Goal: Task Accomplishment & Management: Use online tool/utility

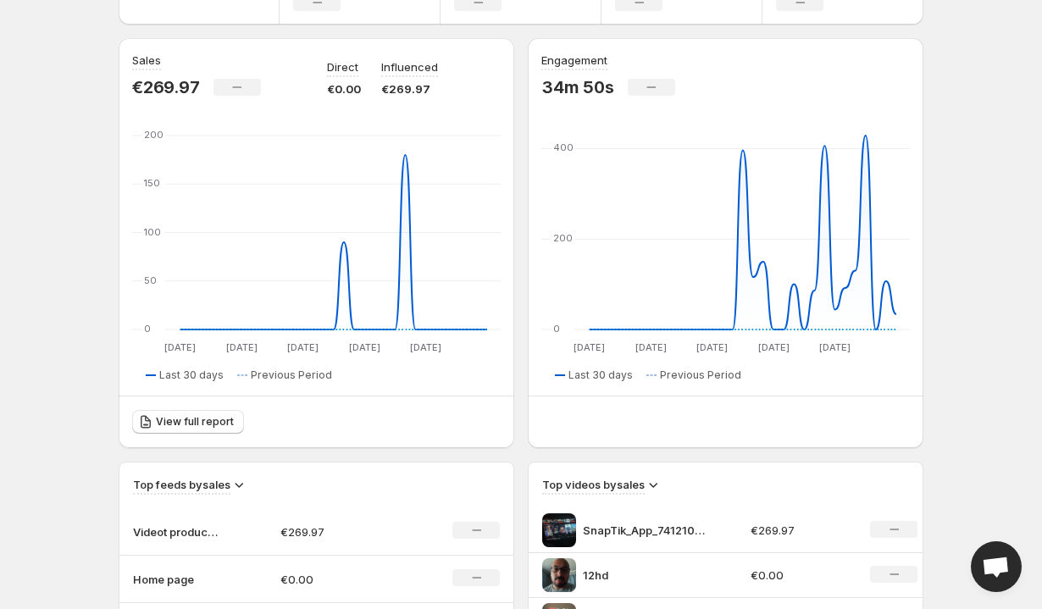
scroll to position [432, 0]
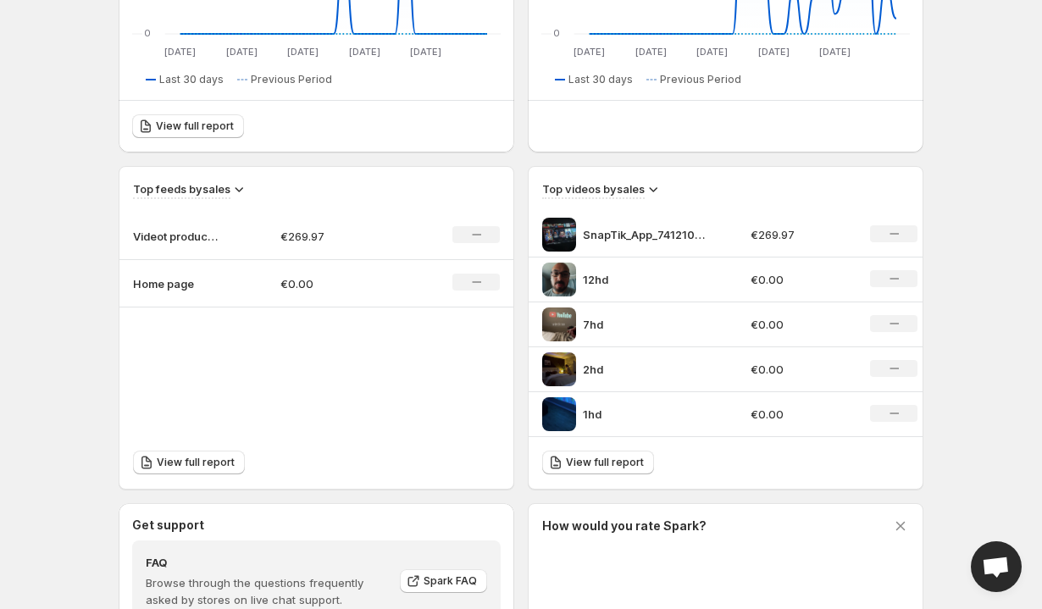
click at [602, 239] on p "SnapTik_App_7412103058609491230-HD" at bounding box center [646, 234] width 127 height 17
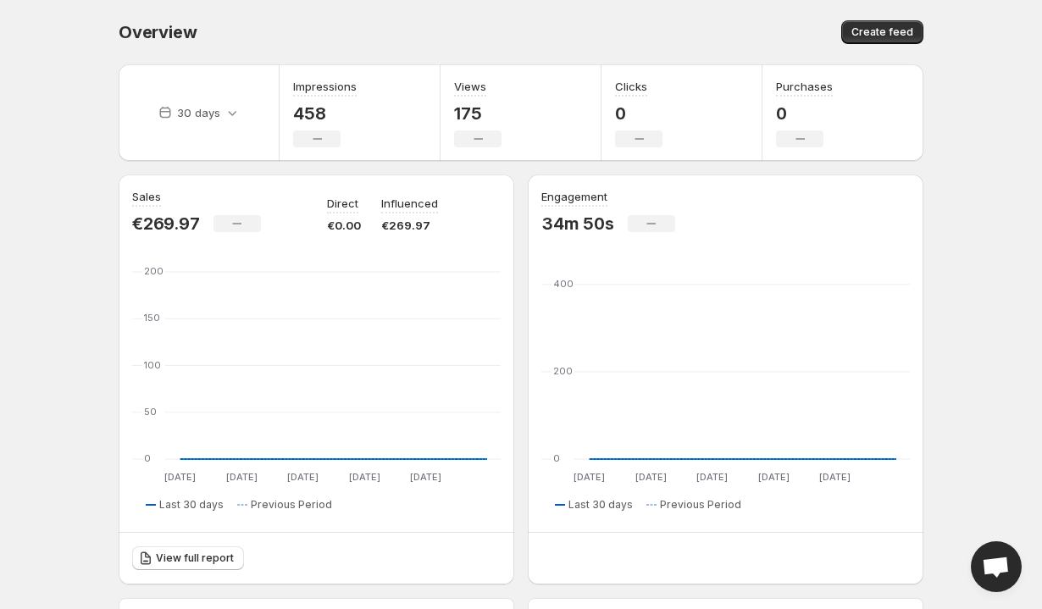
scroll to position [432, 0]
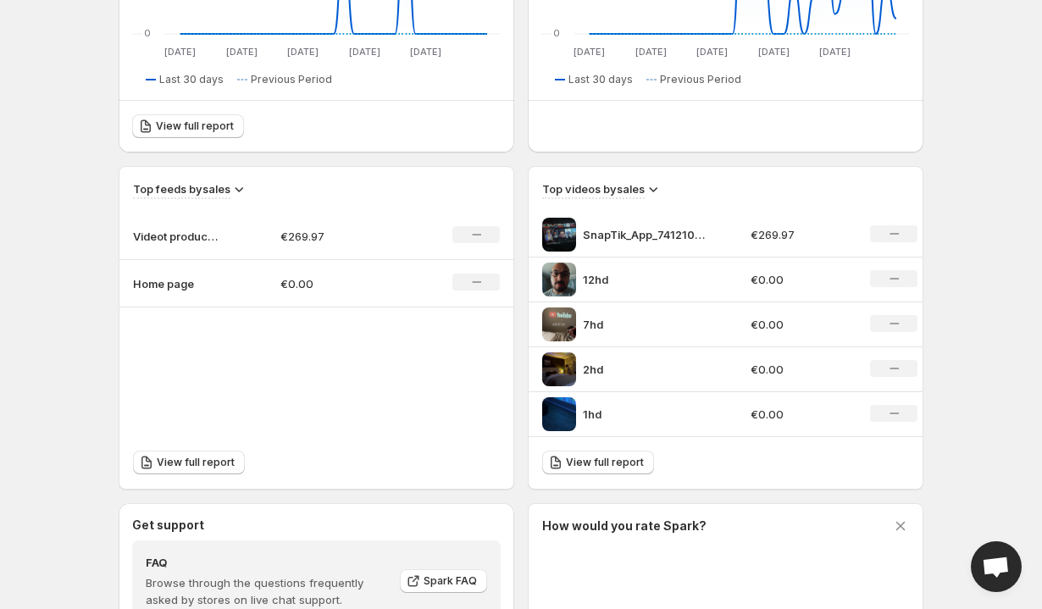
click at [593, 280] on p "12hd" at bounding box center [646, 279] width 127 height 17
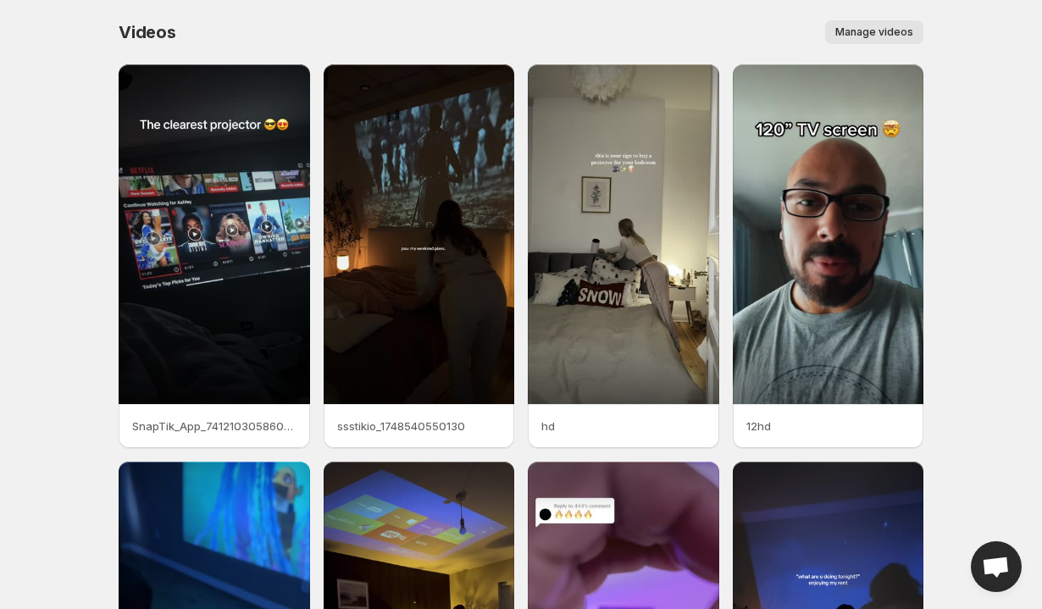
click at [852, 35] on span "Manage videos" at bounding box center [874, 32] width 78 height 14
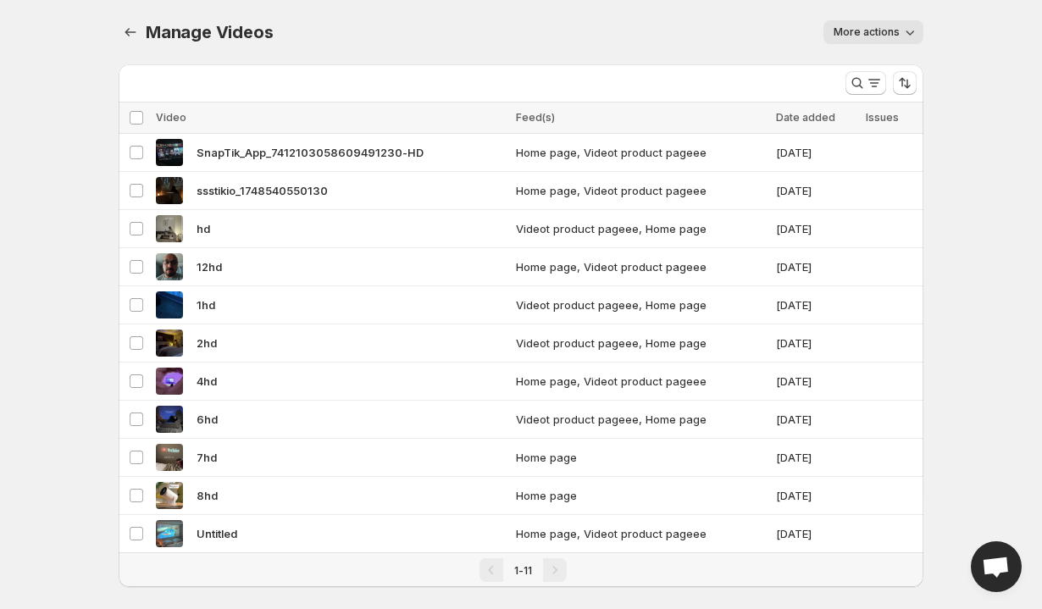
click at [902, 34] on icon "button" at bounding box center [910, 32] width 17 height 17
click at [707, 37] on div "More actions" at bounding box center [608, 32] width 630 height 24
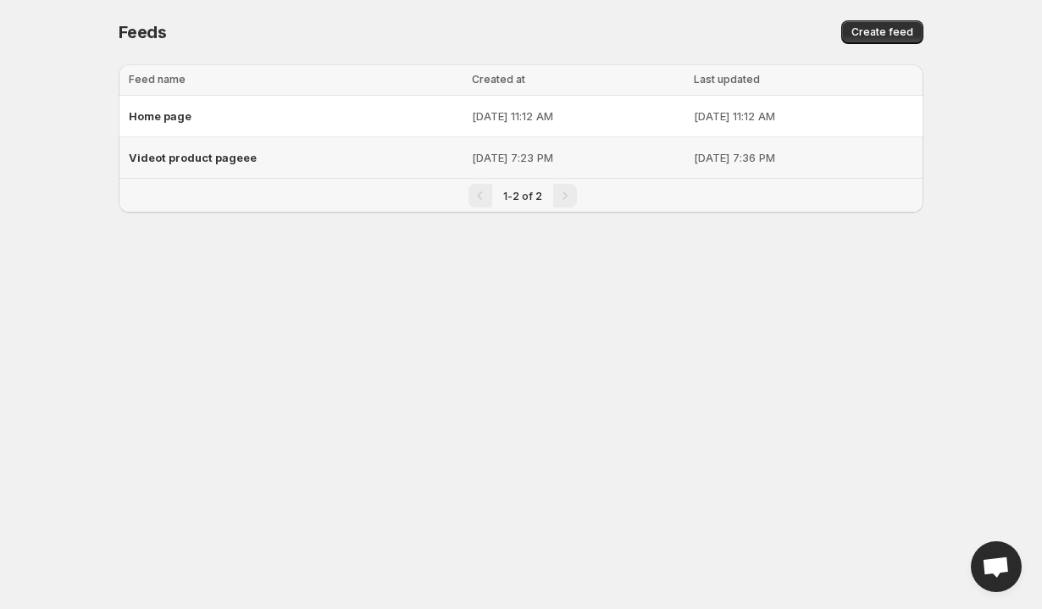
click at [319, 144] on div "Videot product pageee" at bounding box center [295, 157] width 333 height 31
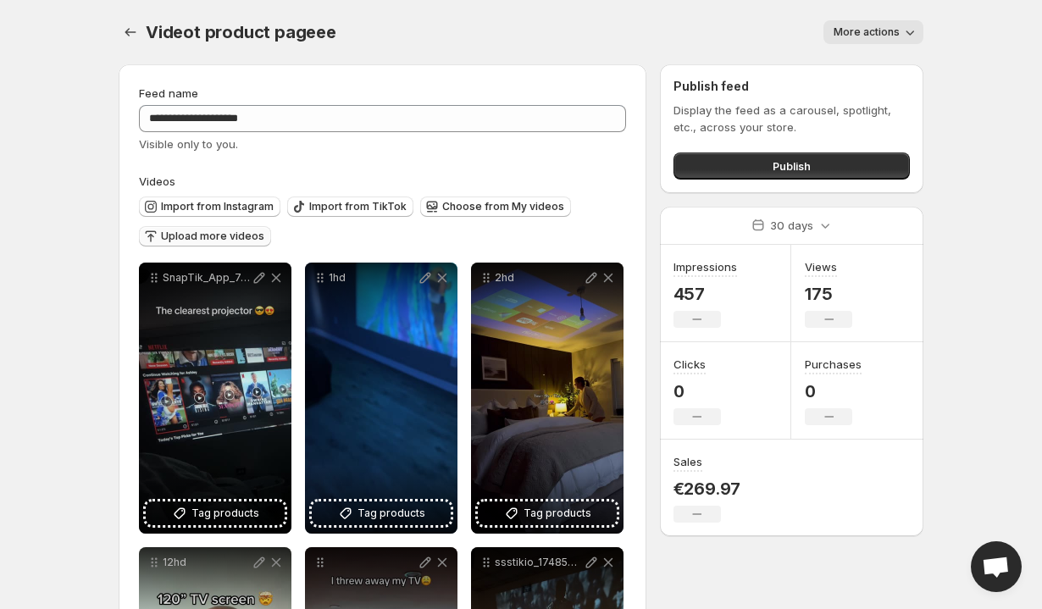
click at [198, 238] on span "Upload more videos" at bounding box center [212, 237] width 103 height 14
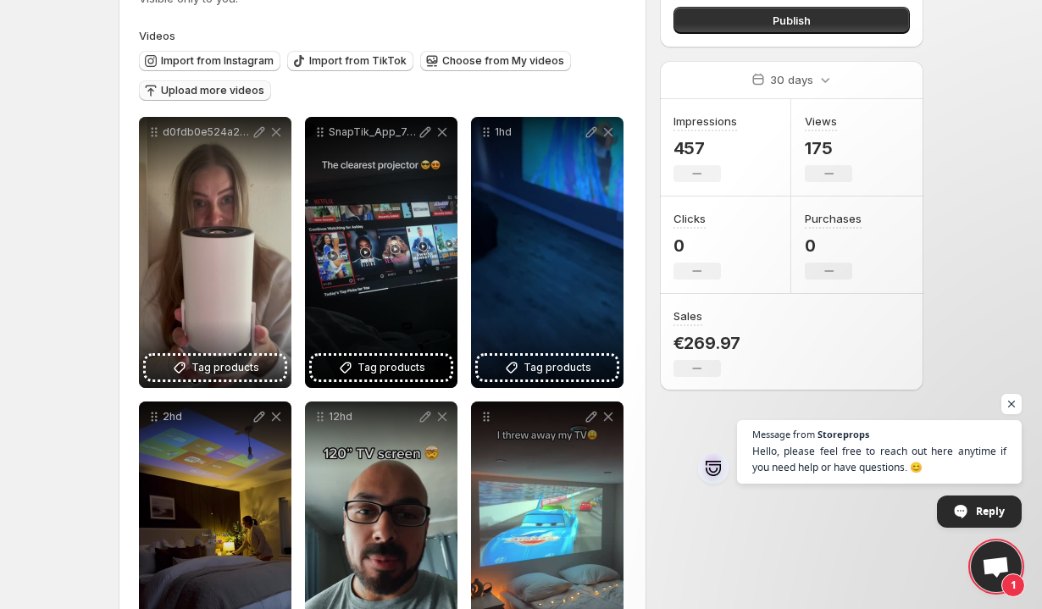
scroll to position [137, 0]
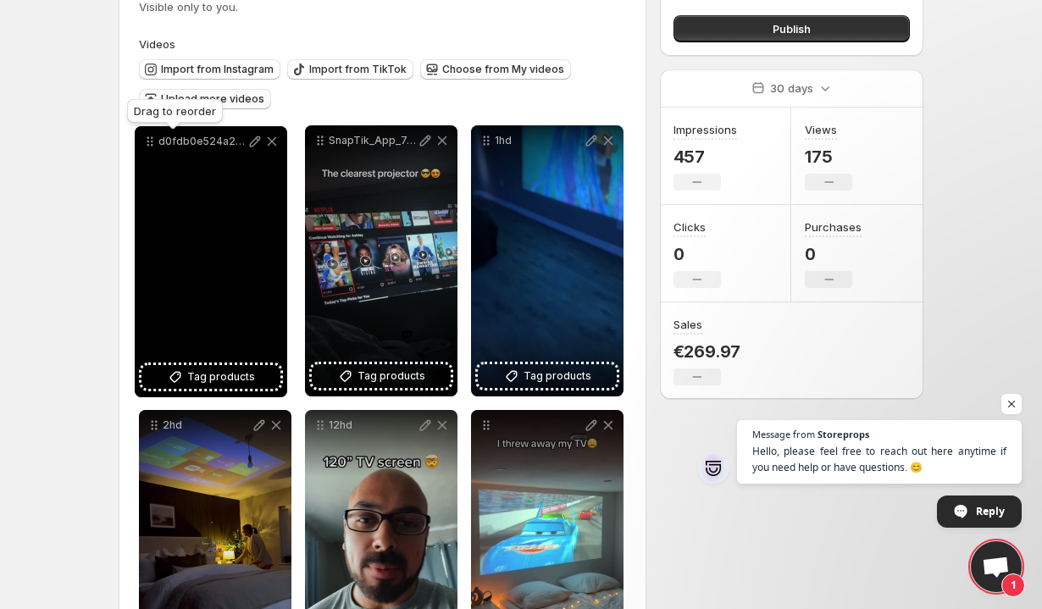
click at [149, 145] on icon at bounding box center [149, 141] width 17 height 17
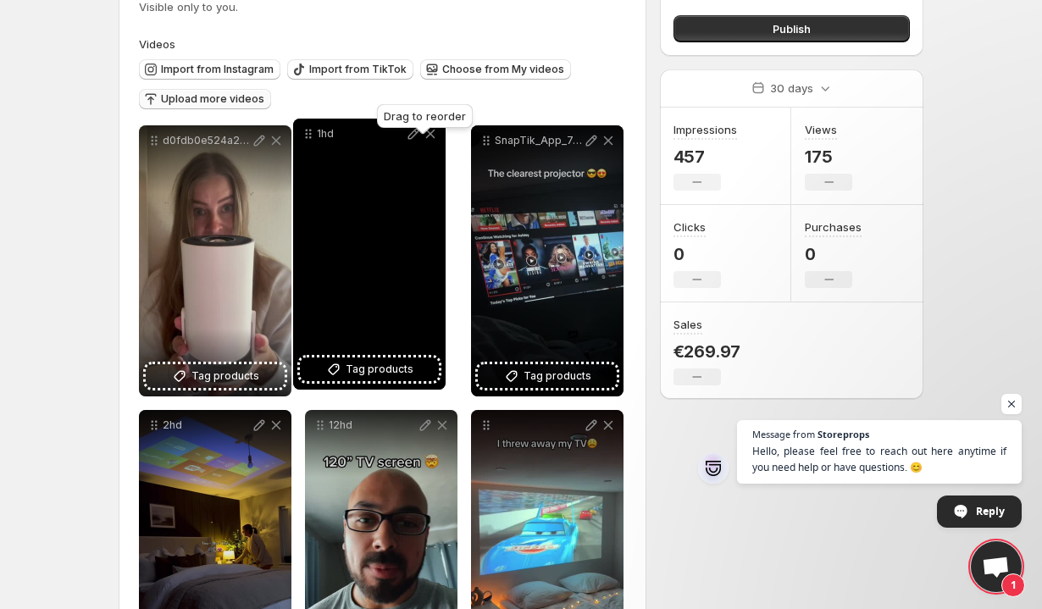
drag, startPoint x: 483, startPoint y: 139, endPoint x: 305, endPoint y: 133, distance: 178.0
click at [305, 132] on icon at bounding box center [308, 133] width 17 height 17
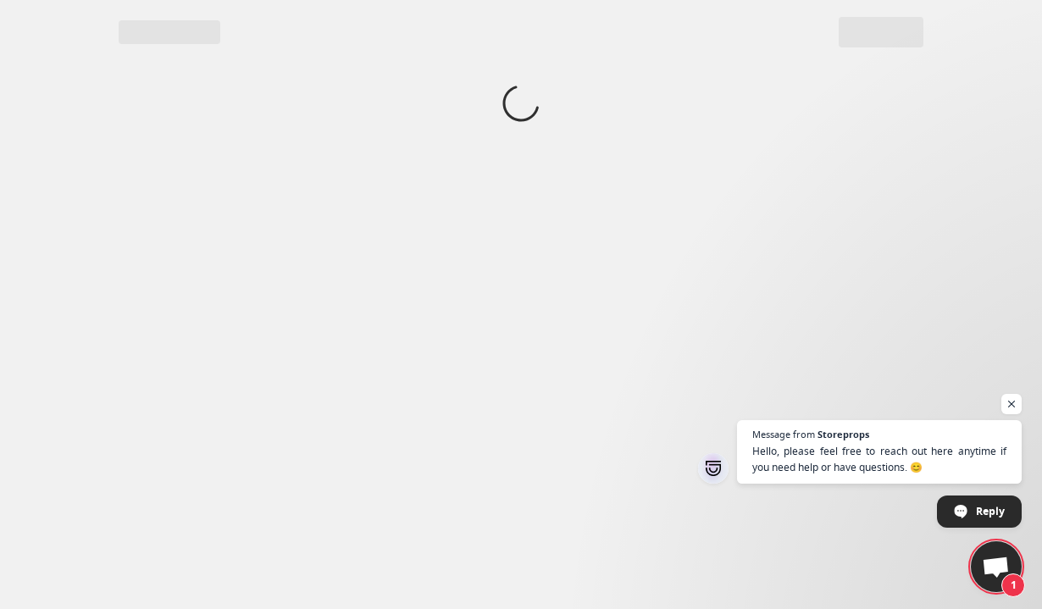
scroll to position [0, 0]
